Goal: Information Seeking & Learning: Learn about a topic

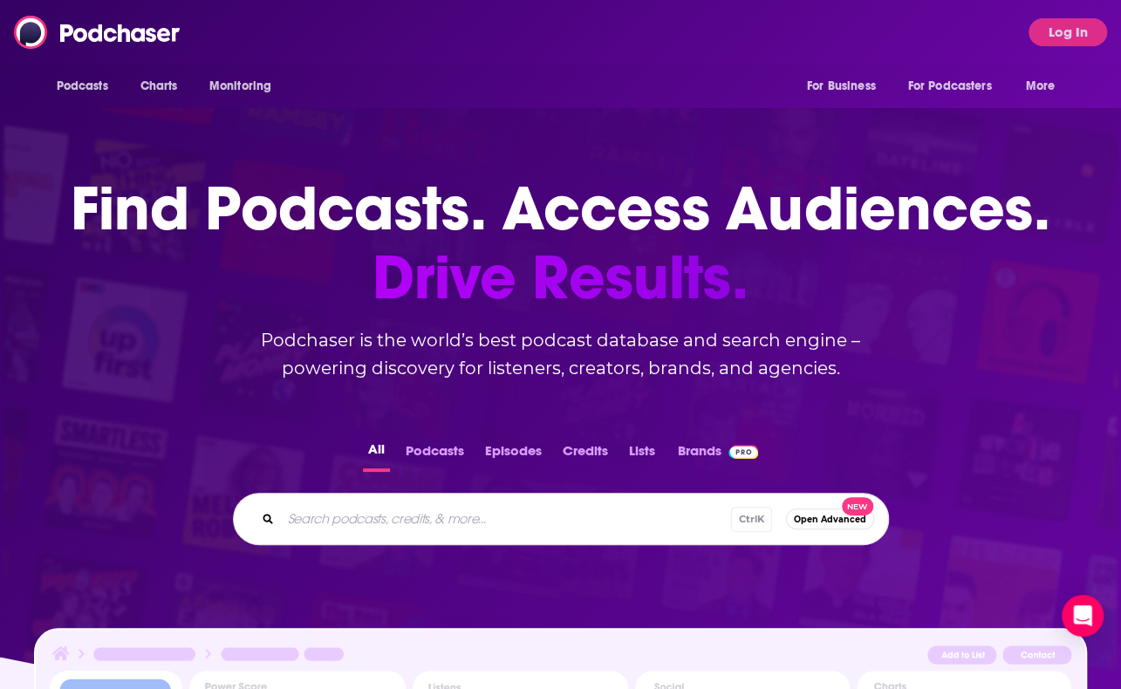
click at [10, 347] on div "Find Podcasts. Access Audiences. Drive Results. Podchaser is the world’s best p…" at bounding box center [560, 492] width 1121 height 775
click at [1068, 36] on button "Log In" at bounding box center [1067, 32] width 78 height 28
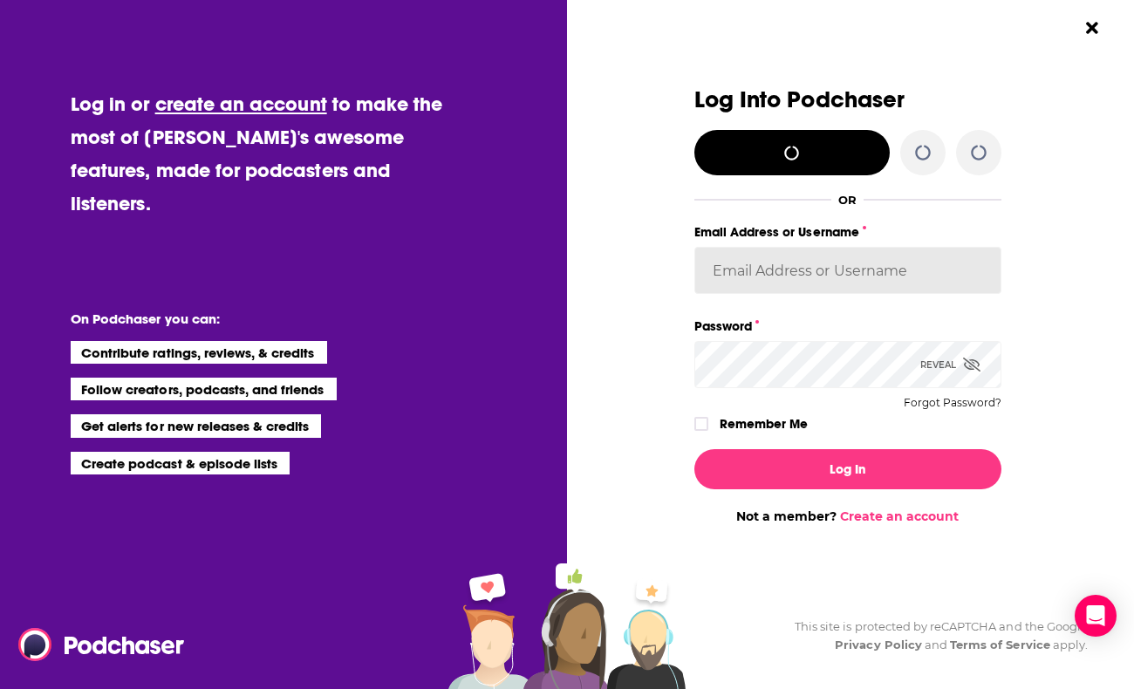
type input "[EMAIL_ADDRESS][DOMAIN_NAME]"
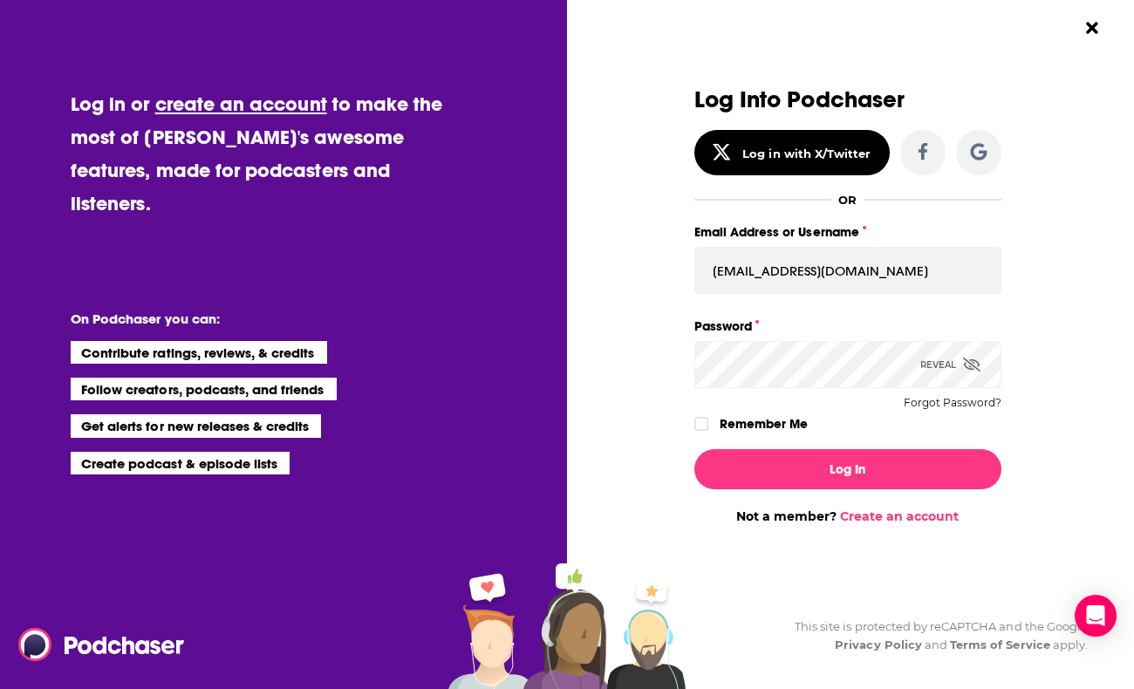
click at [700, 416] on div "Remember Me" at bounding box center [847, 424] width 307 height 23
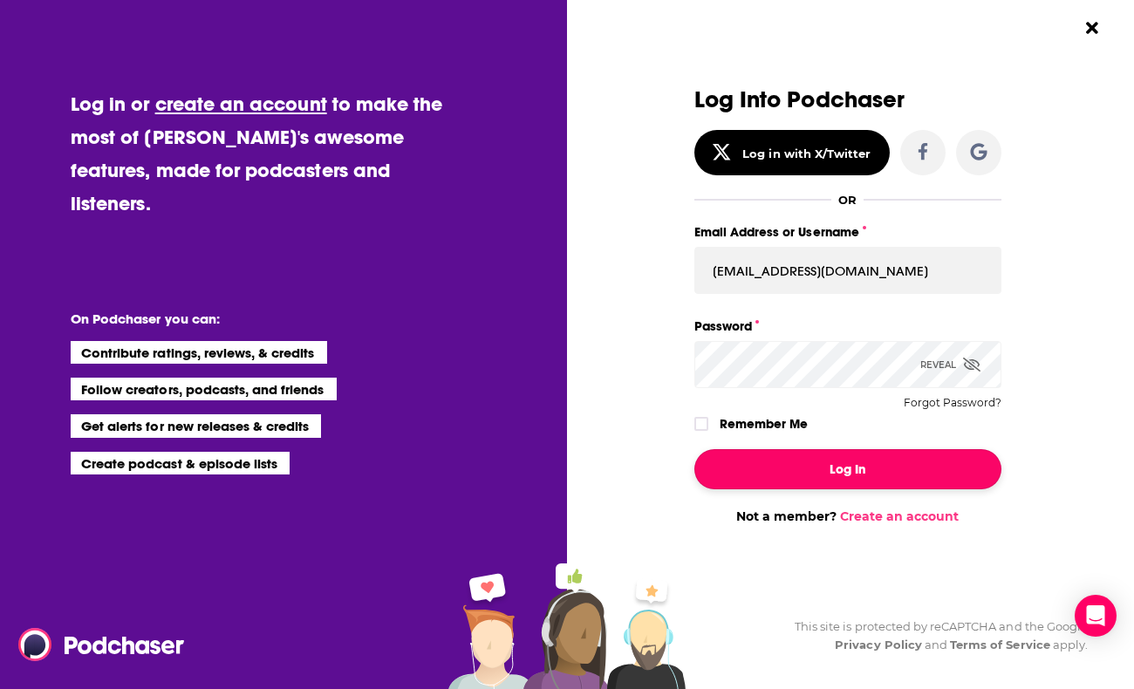
click at [778, 454] on button "Log In" at bounding box center [847, 469] width 307 height 40
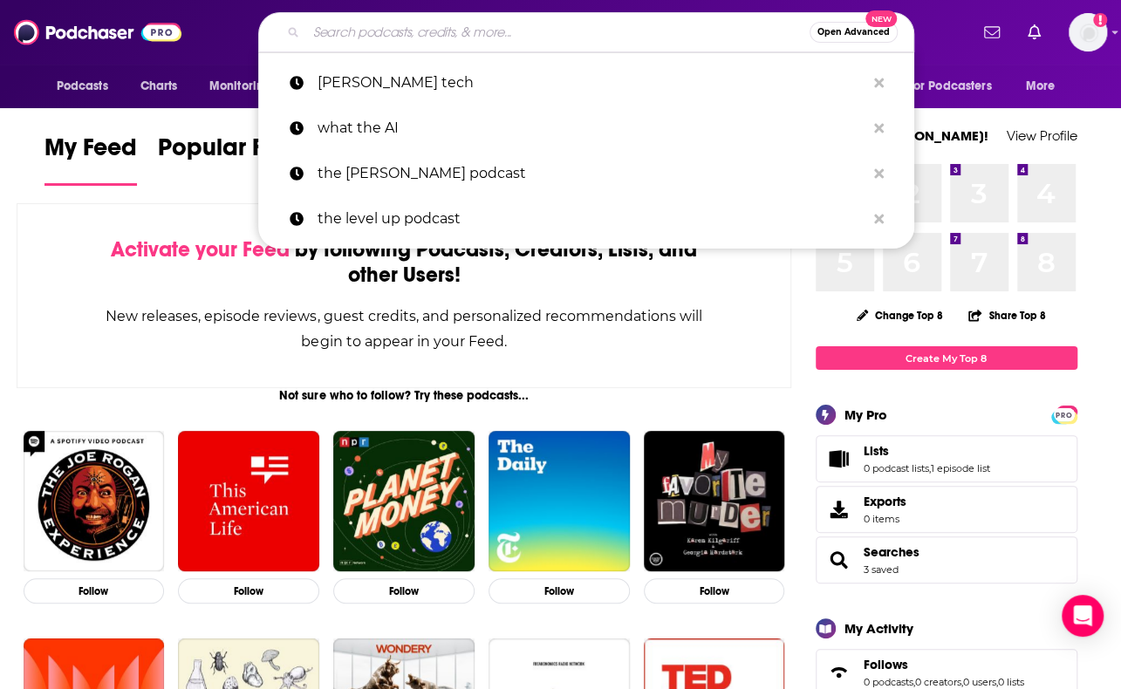
click at [581, 24] on input "Search podcasts, credits, & more..." at bounding box center [557, 32] width 503 height 28
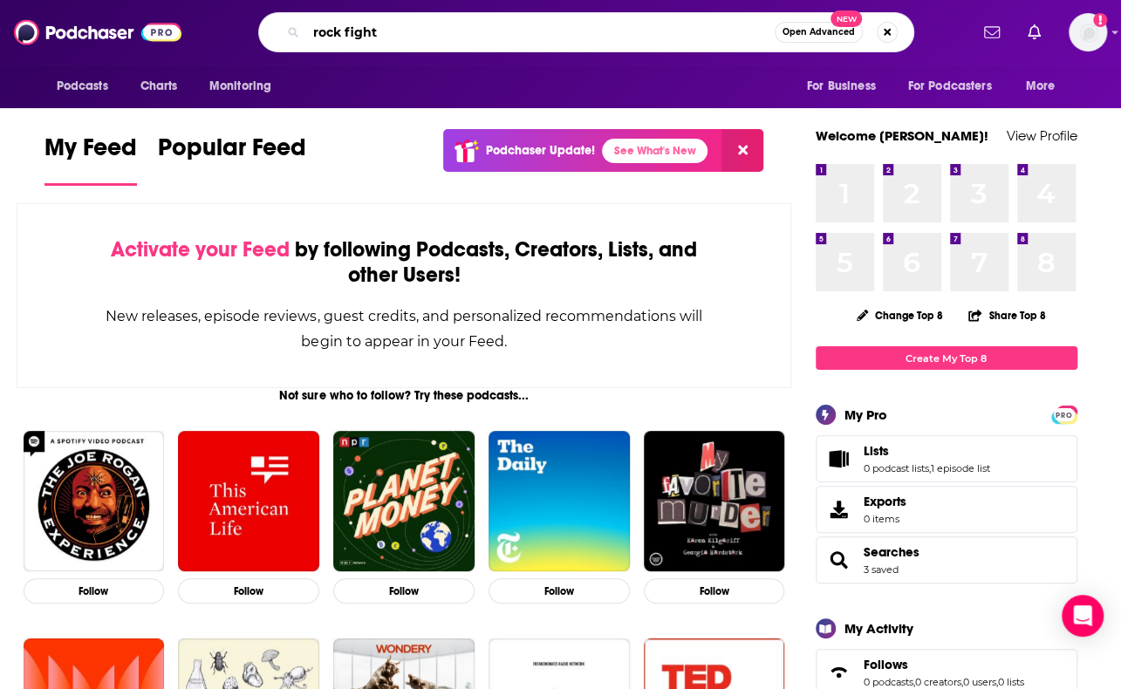
type input "rock fight"
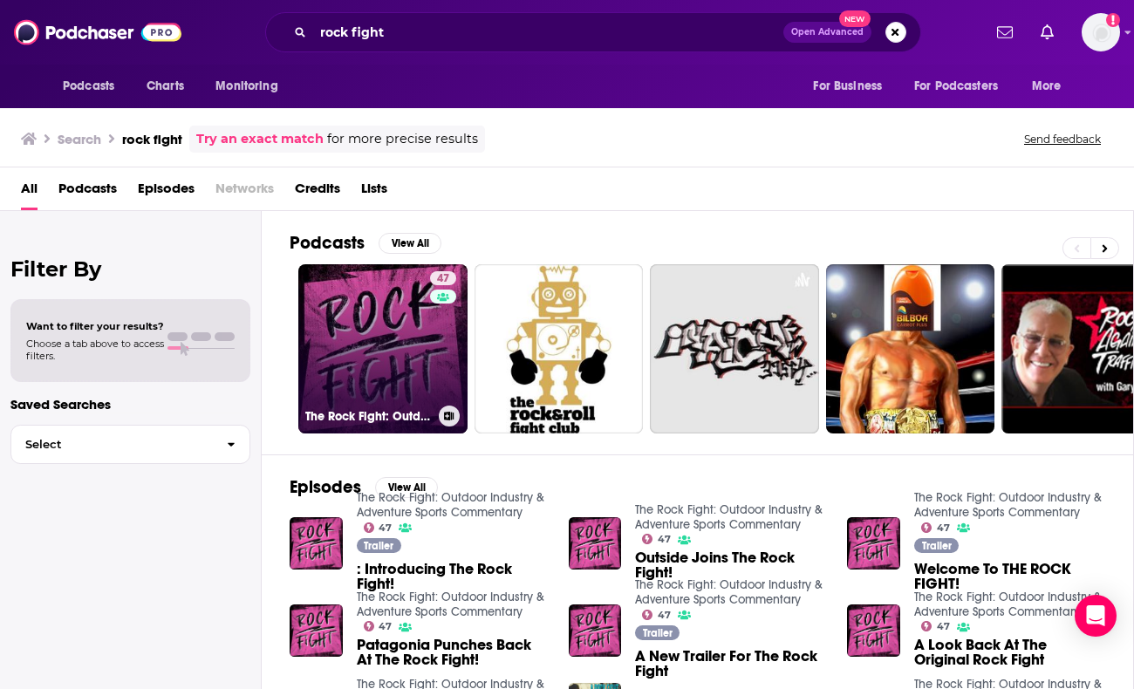
click at [360, 298] on link "47 The Rock Fight: Outdoor Industry & Adventure Sports Commentary" at bounding box center [382, 348] width 169 height 169
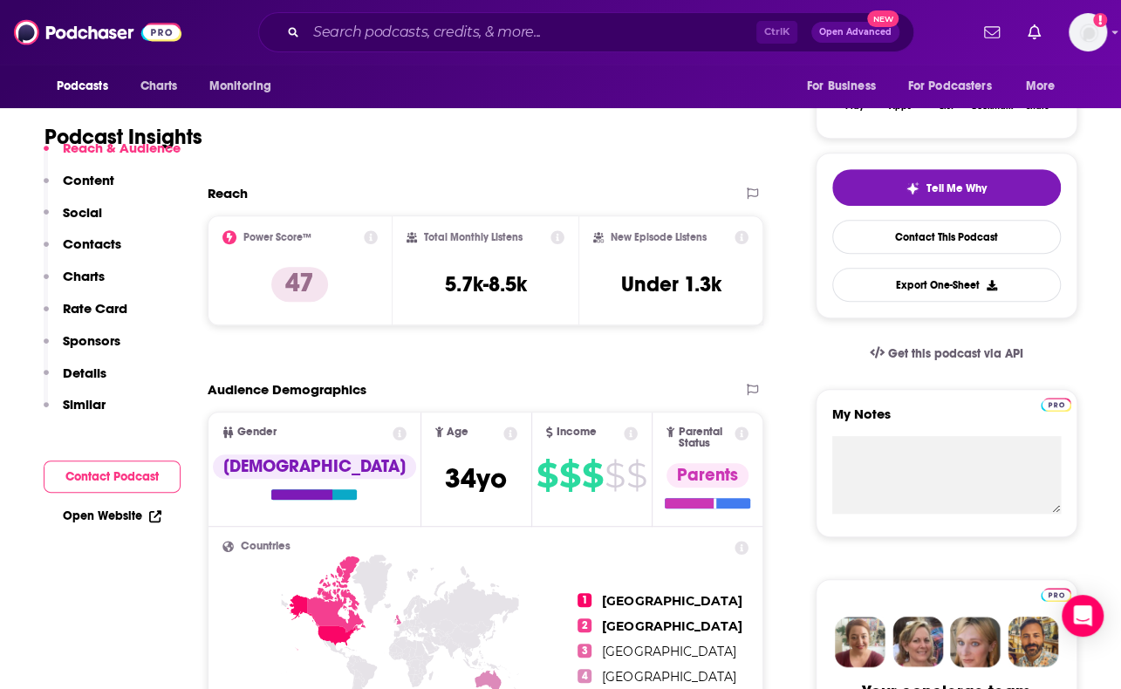
scroll to position [330, 0]
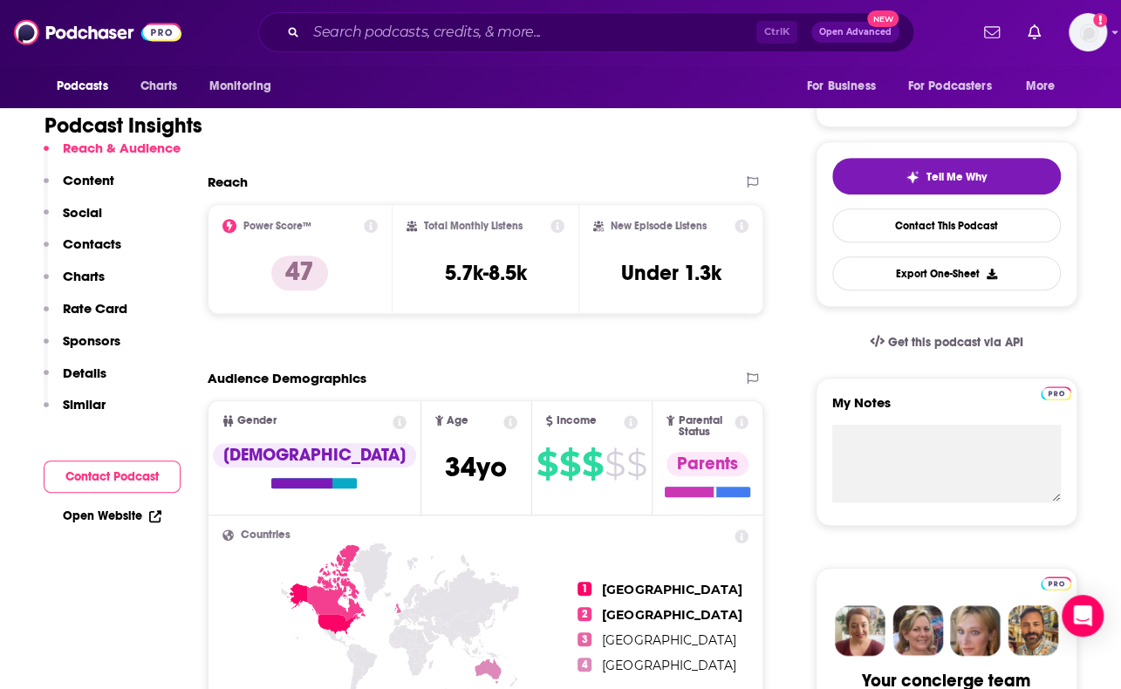
click at [422, 187] on div "Reach" at bounding box center [468, 182] width 521 height 17
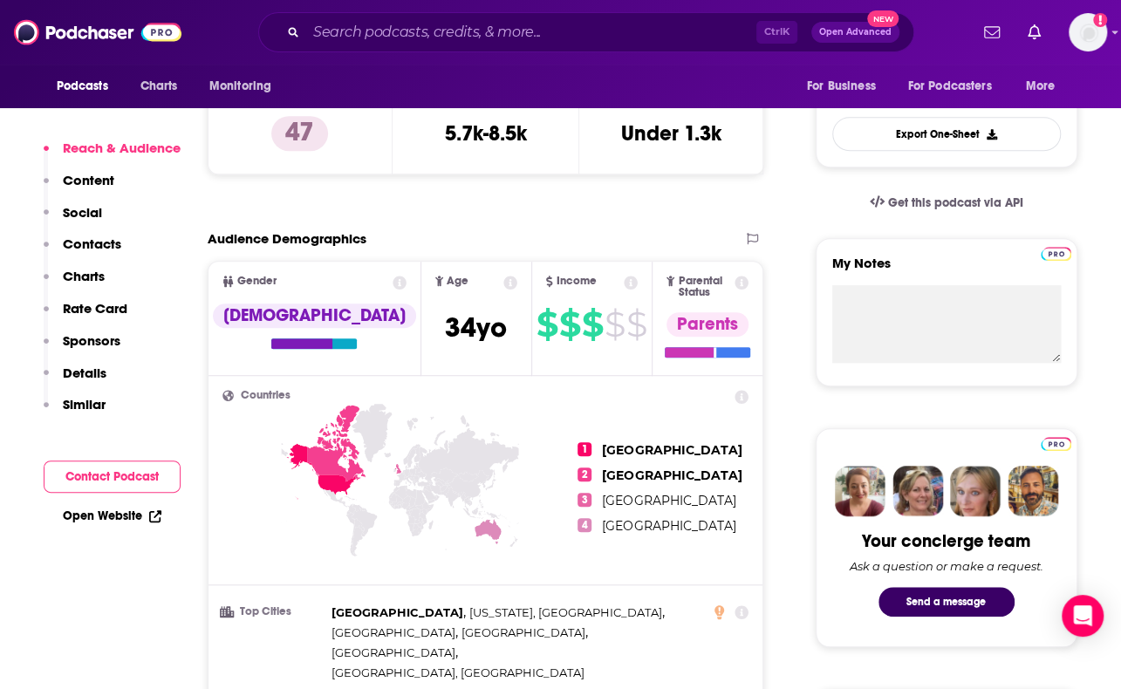
scroll to position [610, 0]
